Goal: Information Seeking & Learning: Learn about a topic

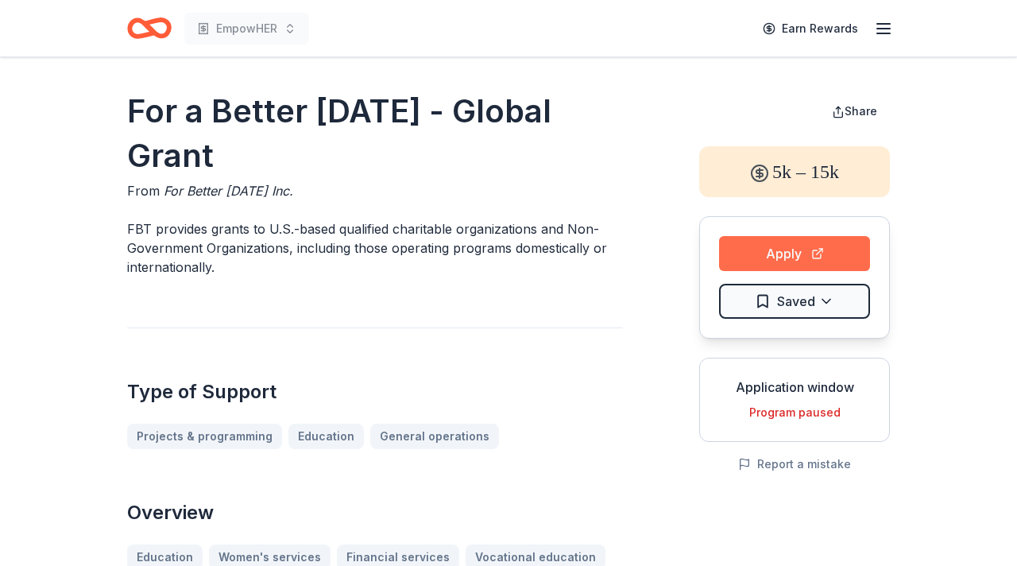
click at [770, 250] on button "Apply" at bounding box center [794, 253] width 151 height 35
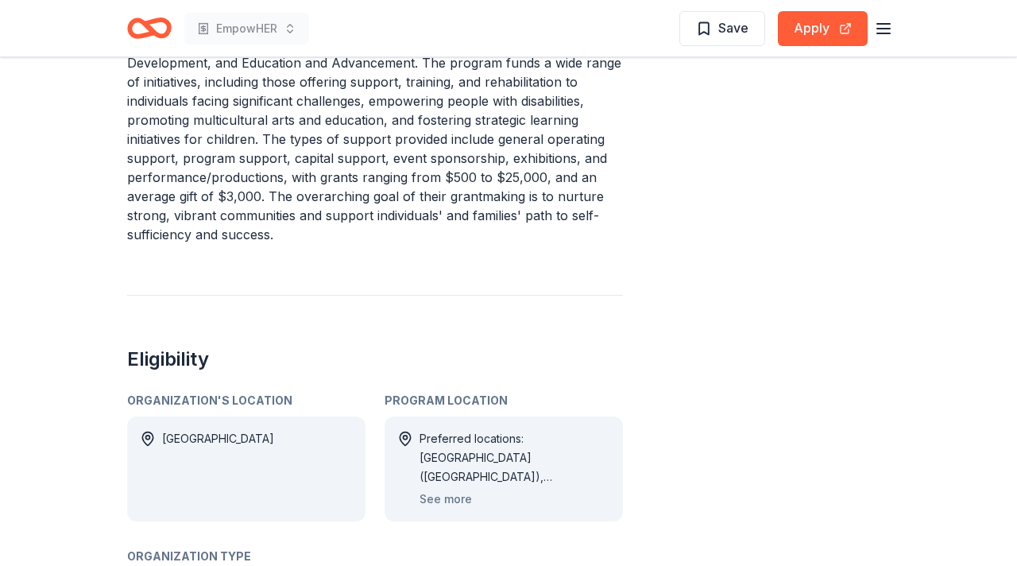
scroll to position [683, 0]
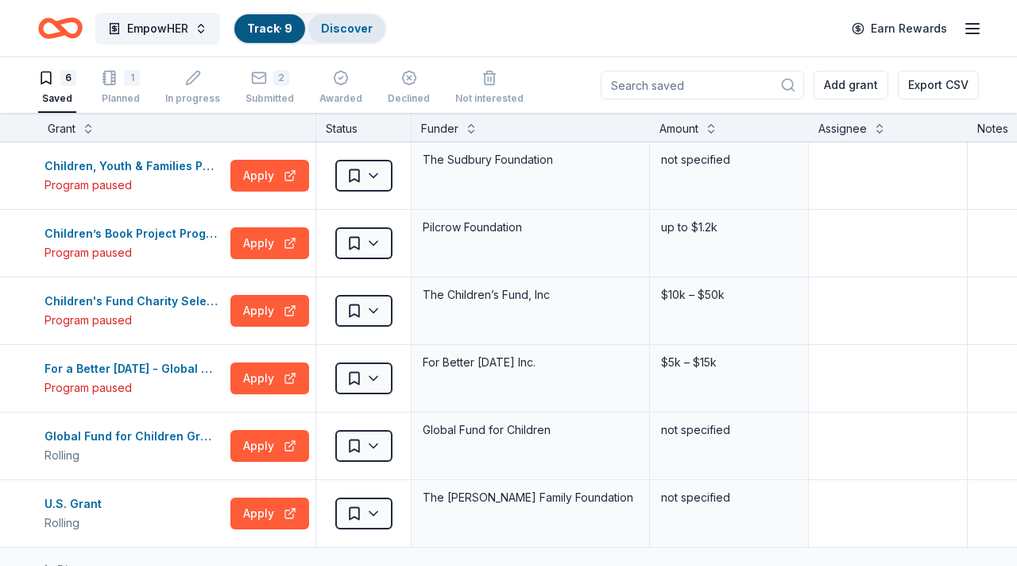
click at [334, 28] on link "Discover" at bounding box center [347, 28] width 52 height 14
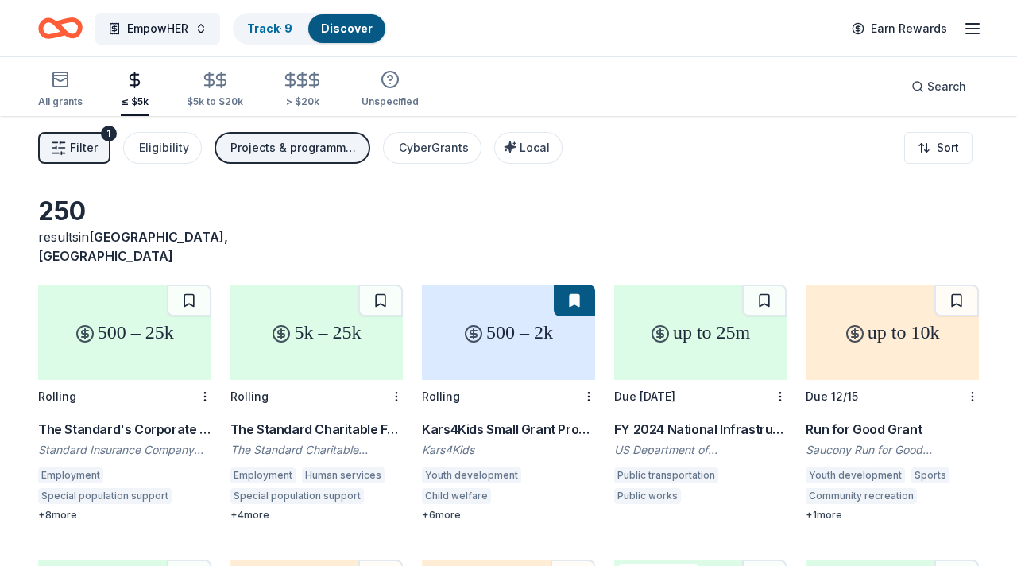
click at [82, 137] on button "Filter 1" at bounding box center [74, 148] width 72 height 32
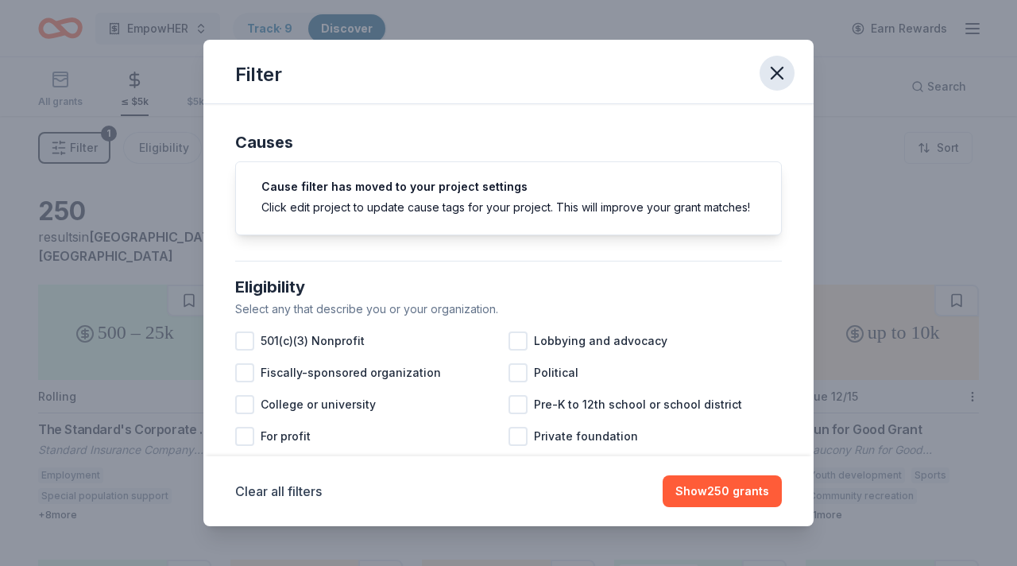
click at [776, 78] on icon "button" at bounding box center [777, 73] width 22 height 22
